Goal: Check status

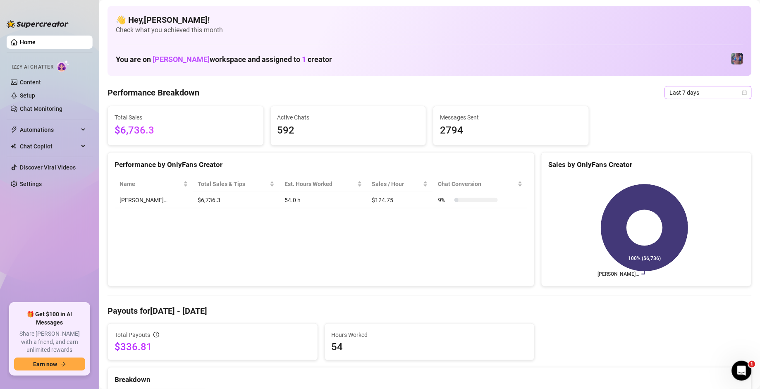
click at [490, 94] on span "Last 7 days" at bounding box center [708, 92] width 77 height 12
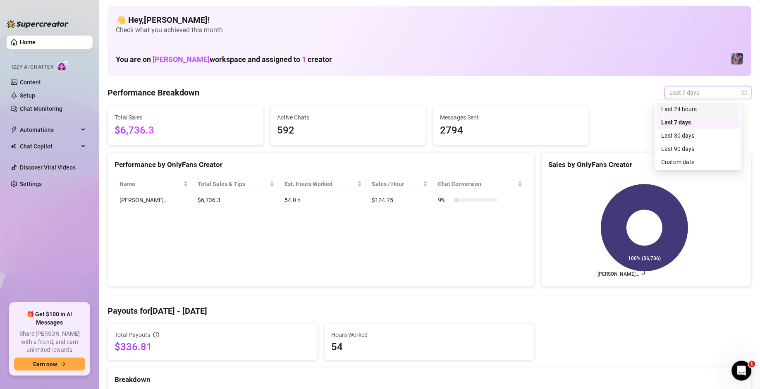
click at [490, 110] on div "Last 24 hours" at bounding box center [698, 109] width 74 height 9
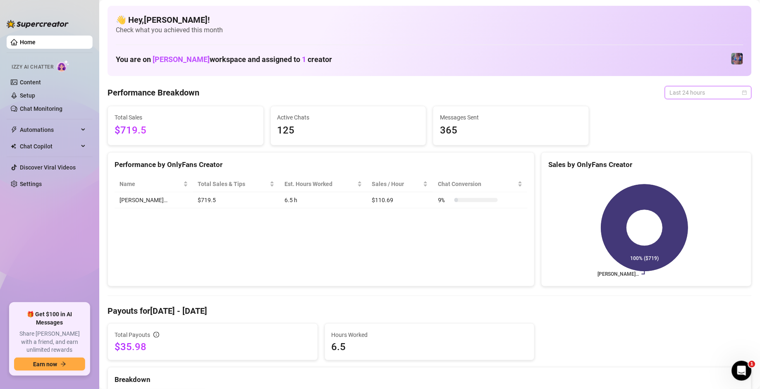
click at [490, 92] on span "Last 24 hours" at bounding box center [708, 92] width 77 height 12
click at [490, 152] on div "Last 90 days" at bounding box center [698, 148] width 74 height 9
click at [490, 97] on span "Last 90 days" at bounding box center [708, 92] width 77 height 12
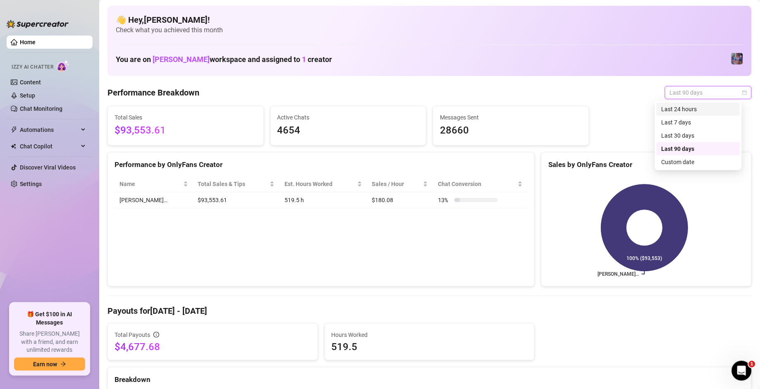
click at [490, 114] on div "Last 24 hours" at bounding box center [697, 109] width 83 height 13
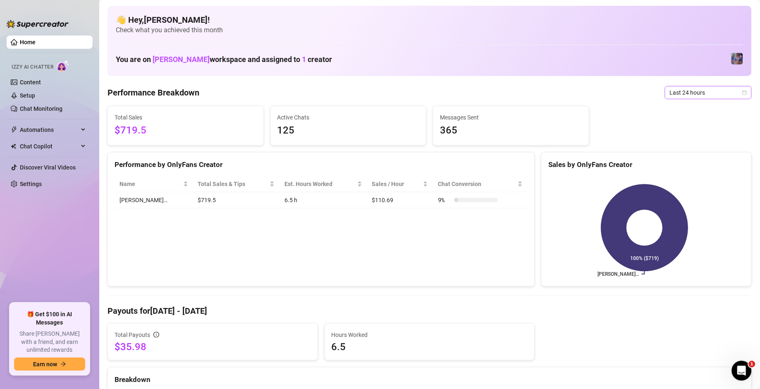
click at [490, 99] on span "Last 24 hours" at bounding box center [708, 92] width 77 height 12
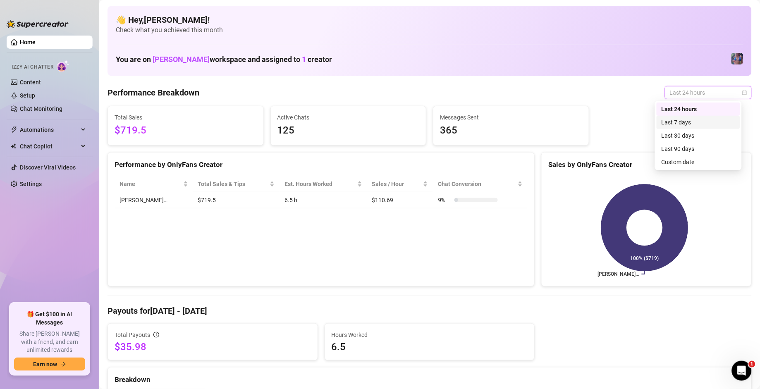
click at [490, 124] on div "Last 7 days" at bounding box center [698, 122] width 74 height 9
click at [490, 96] on span "Last 24 hours" at bounding box center [708, 92] width 77 height 12
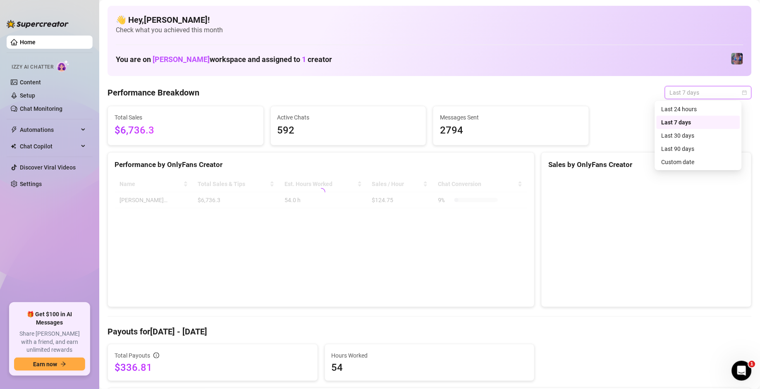
click at [490, 93] on span "Last 7 days" at bounding box center [708, 92] width 77 height 12
click at [490, 98] on span "Last 7 days" at bounding box center [708, 92] width 77 height 12
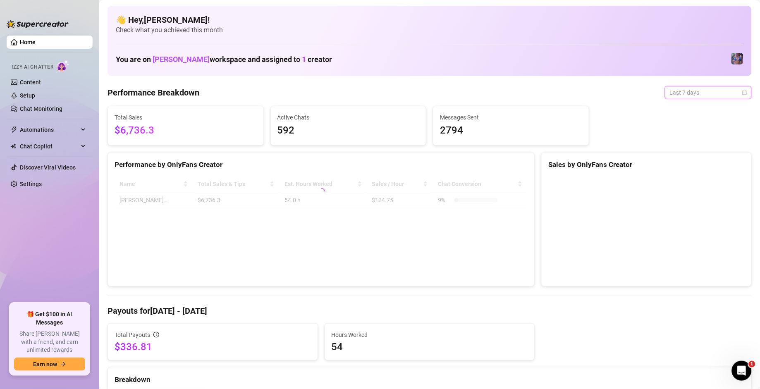
click at [490, 92] on span "Last 7 days" at bounding box center [708, 92] width 77 height 12
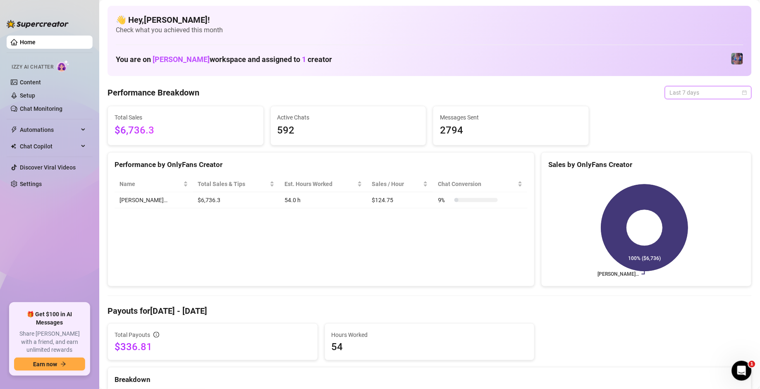
click at [490, 98] on span "Last 7 days" at bounding box center [708, 92] width 77 height 12
click at [490, 106] on div "Last 24 hours" at bounding box center [698, 109] width 74 height 9
click at [490, 93] on span "Last 24 hours" at bounding box center [708, 92] width 77 height 12
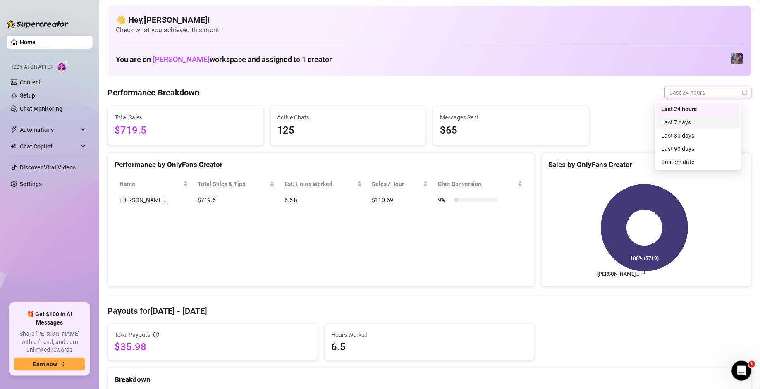
click at [490, 121] on div "Last 7 days" at bounding box center [698, 122] width 74 height 9
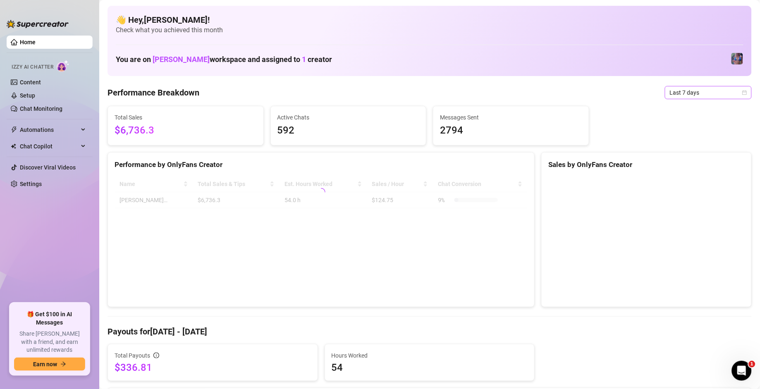
click at [490, 86] on div "Last 7 days" at bounding box center [708, 92] width 87 height 13
click at [490, 109] on div "Last 24 hours" at bounding box center [698, 109] width 74 height 9
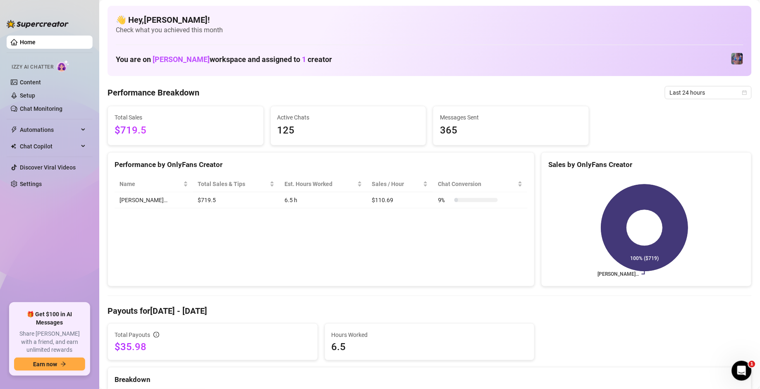
click at [490, 94] on span "Last 24 hours" at bounding box center [708, 92] width 77 height 12
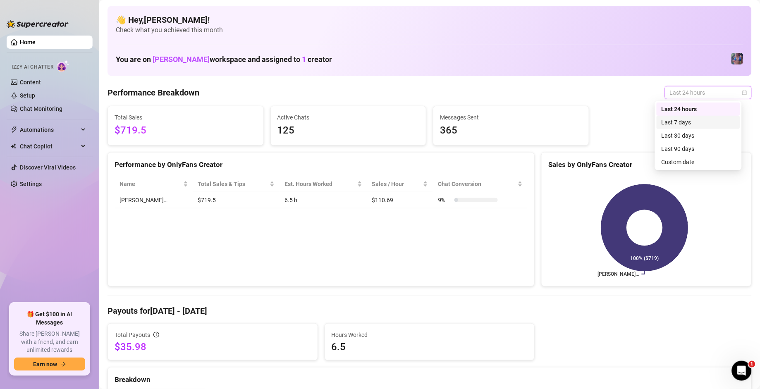
click at [490, 124] on div "Last 7 days" at bounding box center [698, 122] width 74 height 9
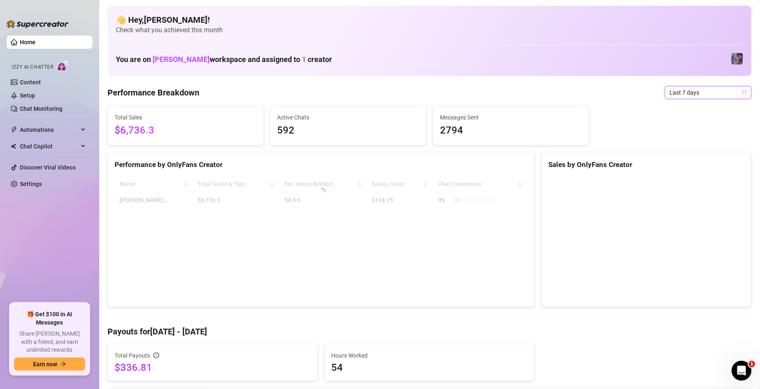
click at [490, 93] on span "Last 7 days" at bounding box center [708, 92] width 77 height 12
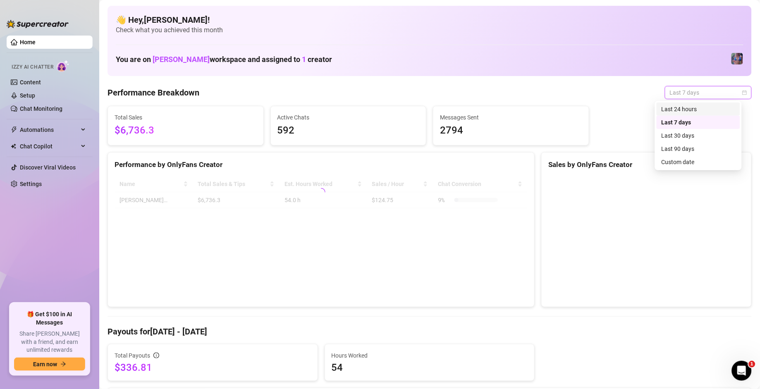
click at [490, 108] on div "Last 24 hours" at bounding box center [698, 109] width 74 height 9
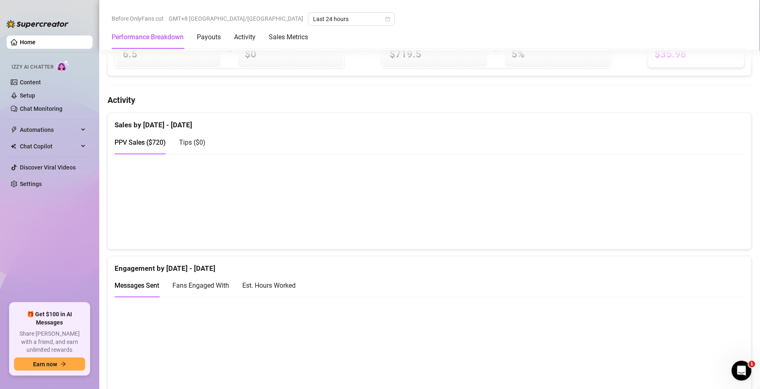
scroll to position [342, 0]
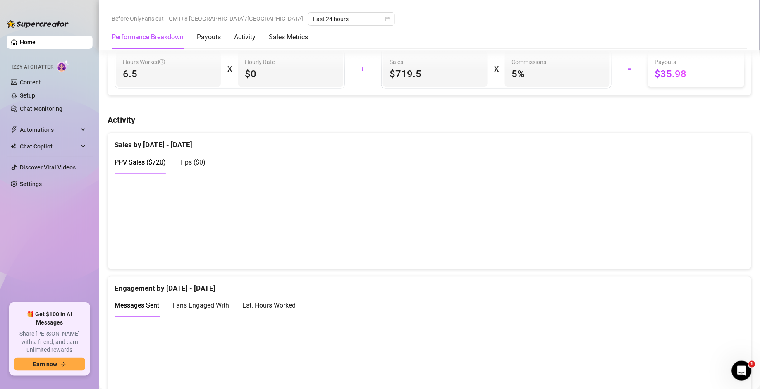
click at [402, 148] on div "Sales by [DATE] - [DATE]" at bounding box center [430, 142] width 630 height 18
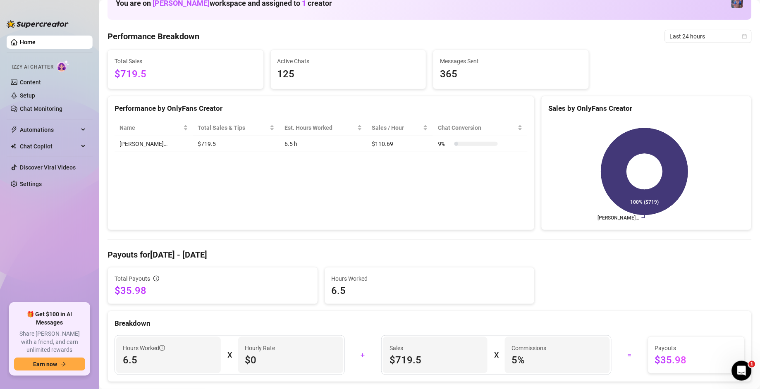
scroll to position [0, 0]
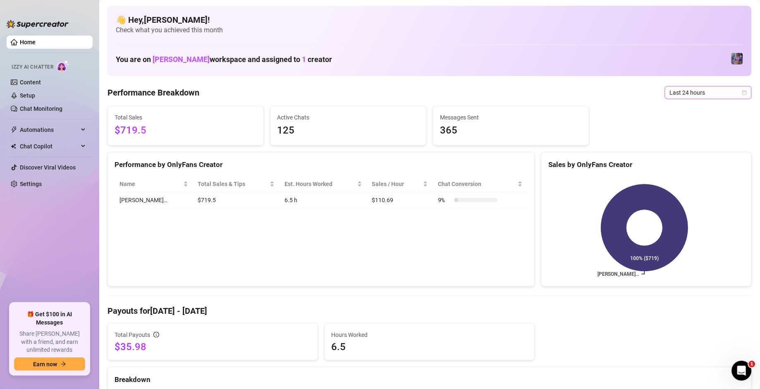
click at [490, 93] on span "Last 24 hours" at bounding box center [708, 92] width 77 height 12
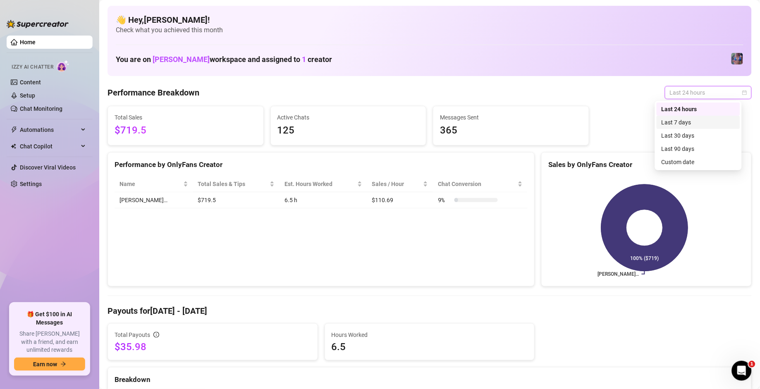
click at [490, 119] on div "Last 7 days" at bounding box center [698, 122] width 74 height 9
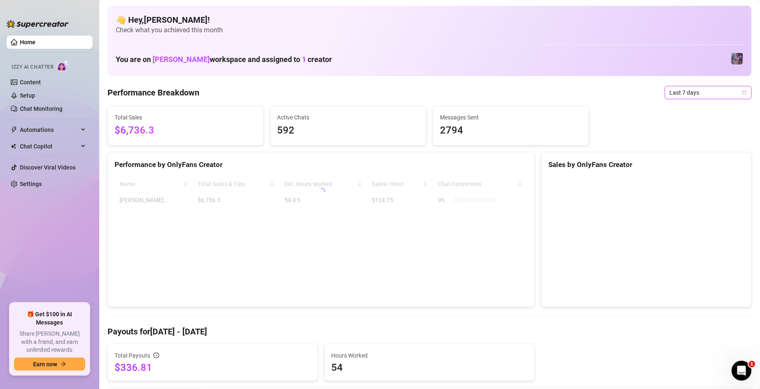
click at [490, 94] on span "Last 7 days" at bounding box center [708, 92] width 77 height 12
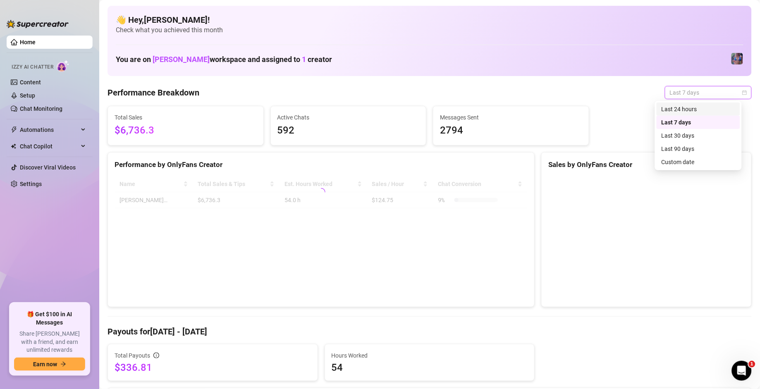
click at [490, 109] on div "Last 24 hours" at bounding box center [698, 109] width 74 height 9
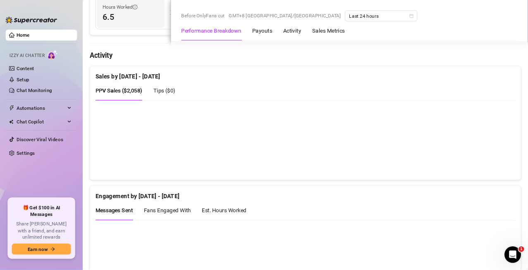
scroll to position [396, 0]
